Goal: Task Accomplishment & Management: Manage account settings

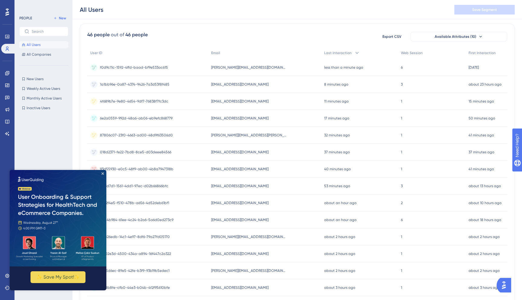
scroll to position [43, 0]
click at [159, 111] on div "6e2a0559-992d-48a6-ab06-eb9efc868779 6e2a0559-992d-48a6-ab06-eb9efc868779" at bounding box center [136, 116] width 72 height 17
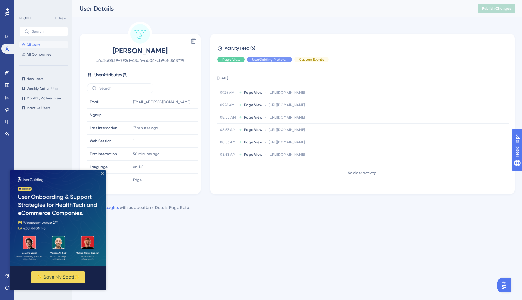
click at [102, 175] on img at bounding box center [58, 217] width 97 height 96
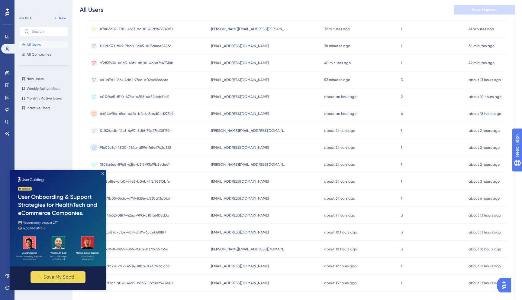
scroll to position [186, 0]
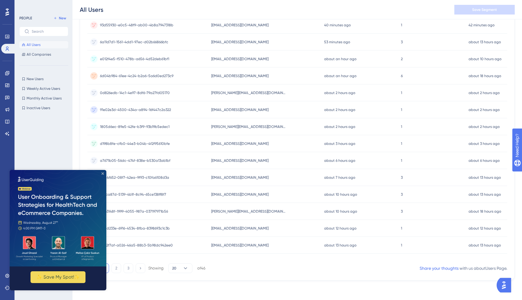
click at [104, 173] on icon "Close Preview" at bounding box center [102, 173] width 2 height 2
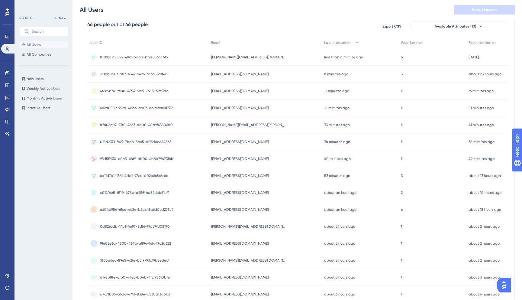
scroll to position [0, 0]
